Goal: Task Accomplishment & Management: Complete application form

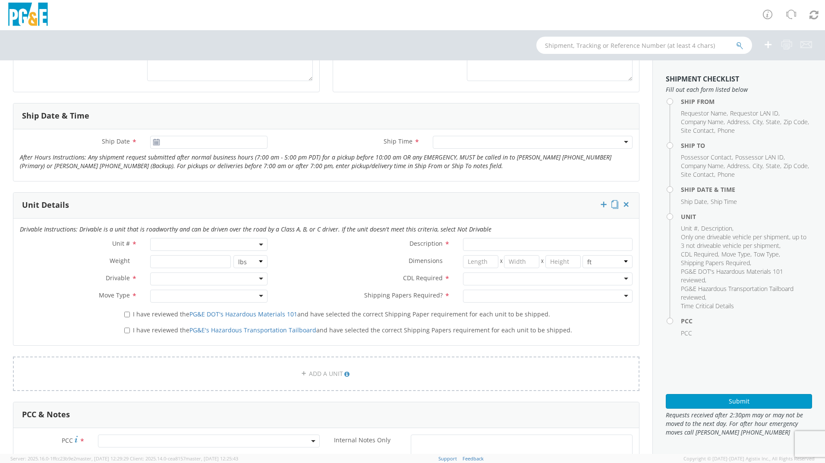
scroll to position [302, 0]
click at [207, 277] on div at bounding box center [208, 278] width 117 height 13
click at [232, 276] on div at bounding box center [208, 278] width 117 height 13
click at [309, 284] on div "CDL Required * N - CDL Not Required Y - CDL Required" at bounding box center [456, 278] width 365 height 13
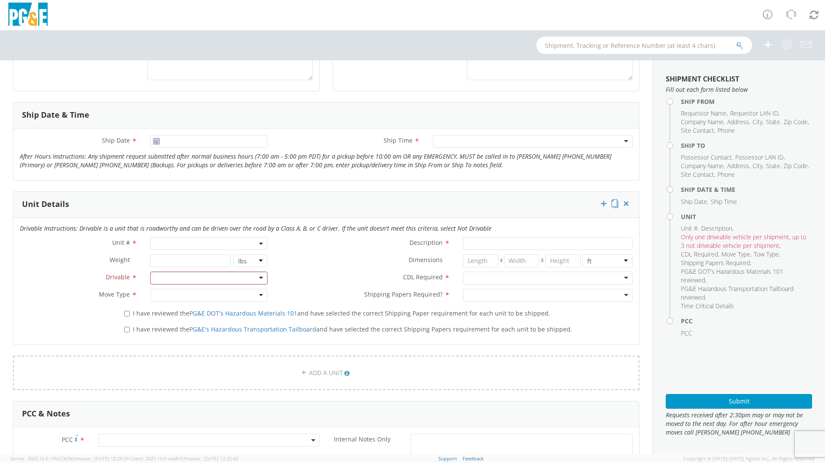
click at [225, 295] on div at bounding box center [208, 295] width 117 height 13
click at [211, 294] on div at bounding box center [208, 295] width 117 height 13
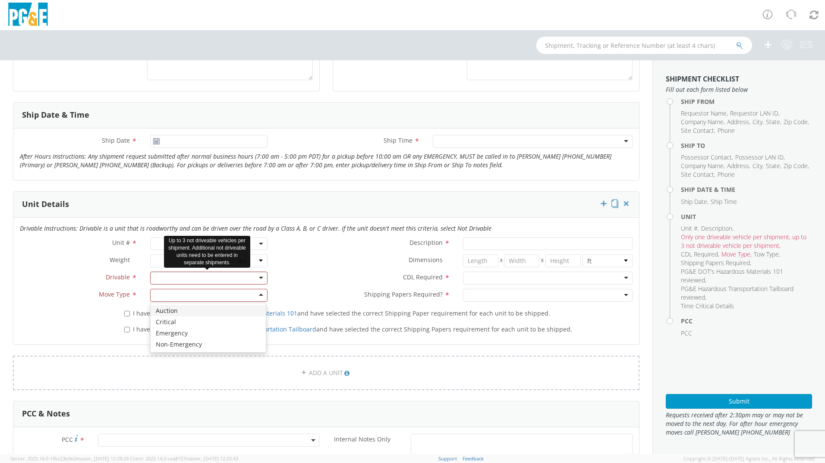
click at [176, 279] on div at bounding box center [208, 278] width 117 height 13
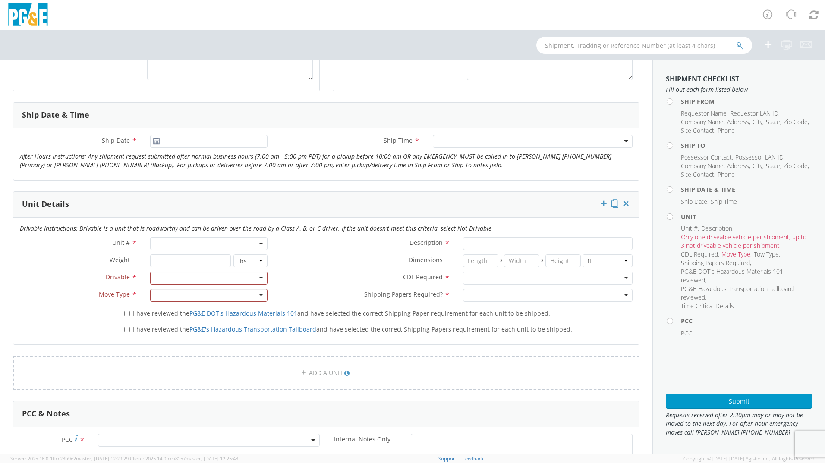
click at [308, 286] on div "CDL Required * N - CDL Not Required Y - CDL Required" at bounding box center [456, 280] width 365 height 17
click at [203, 290] on div at bounding box center [208, 295] width 117 height 13
click at [255, 294] on div at bounding box center [208, 295] width 117 height 13
click at [473, 242] on input "Description *" at bounding box center [547, 243] width 169 height 13
click at [470, 278] on div at bounding box center [547, 278] width 169 height 13
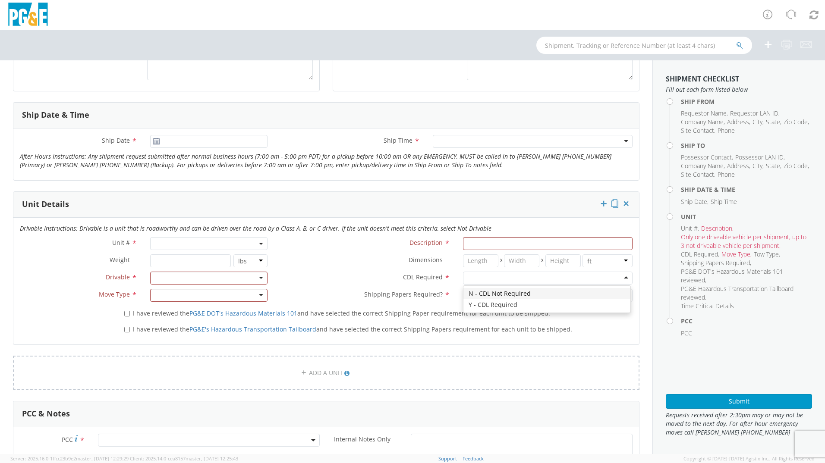
click at [424, 299] on label "Shipping Papers Required? *" at bounding box center [365, 294] width 182 height 11
click at [477, 298] on div at bounding box center [547, 295] width 169 height 13
click at [315, 275] on label "CDL Required *" at bounding box center [365, 277] width 182 height 11
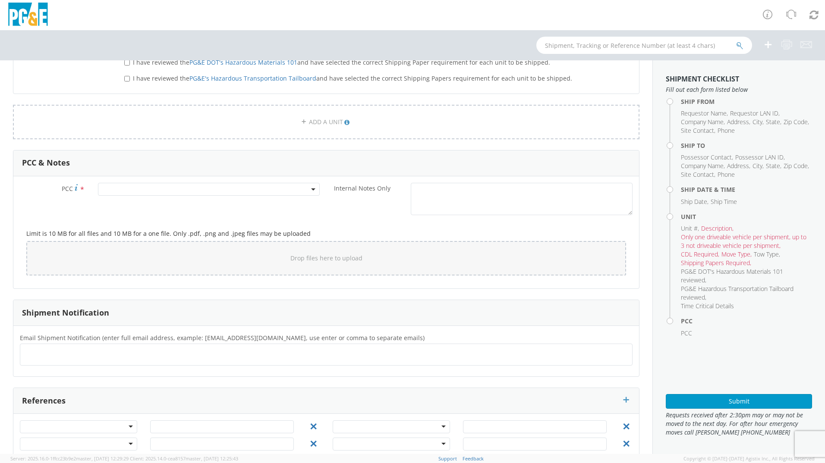
scroll to position [571, 0]
